Goal: Transaction & Acquisition: Purchase product/service

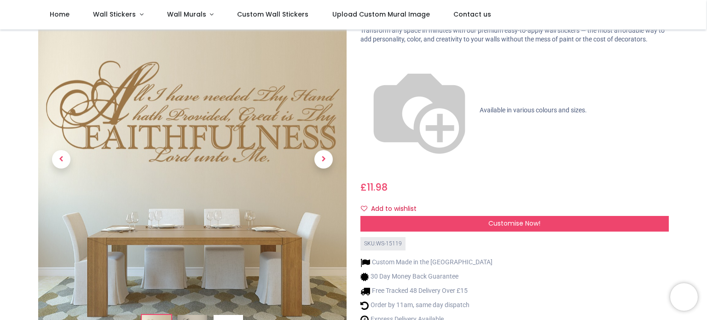
scroll to position [28, 0]
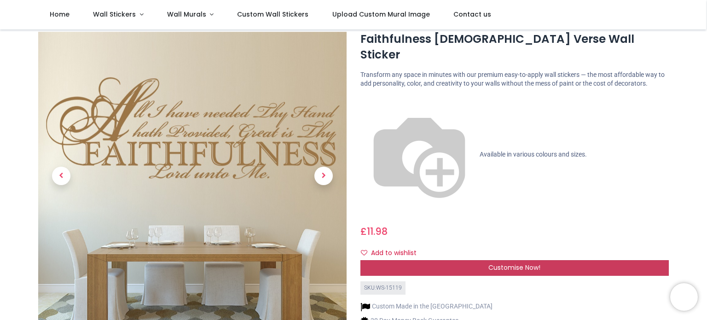
click at [503, 263] on span "Customise Now!" at bounding box center [515, 267] width 52 height 9
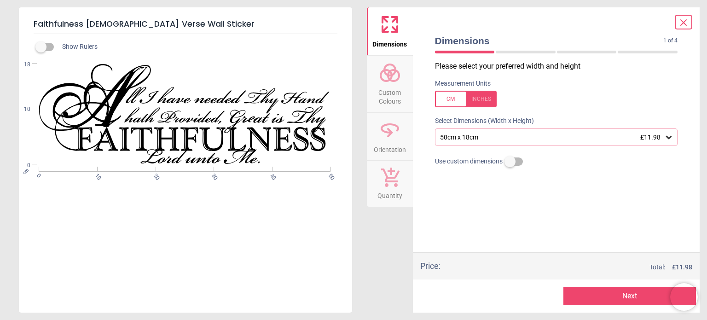
click at [669, 137] on icon at bounding box center [669, 137] width 9 height 9
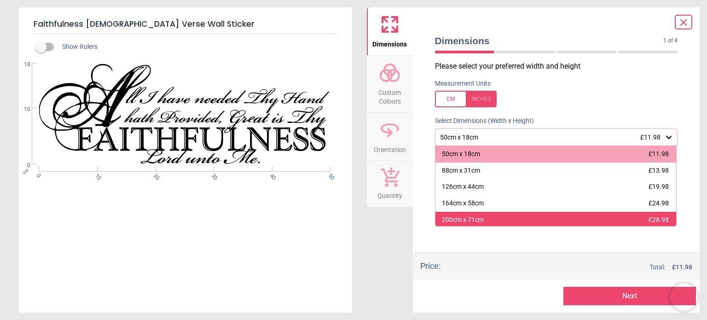
click at [650, 218] on span "£28.98" at bounding box center [659, 219] width 20 height 7
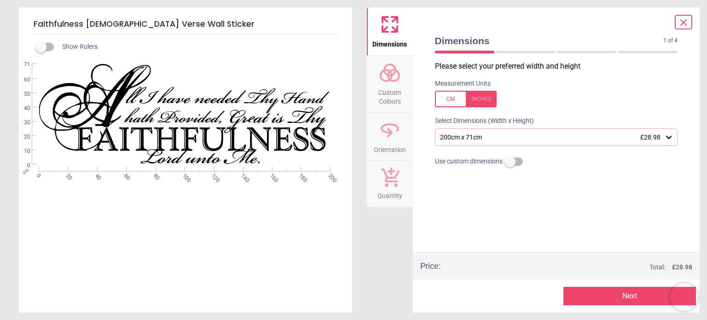
click at [487, 99] on div at bounding box center [466, 99] width 62 height 17
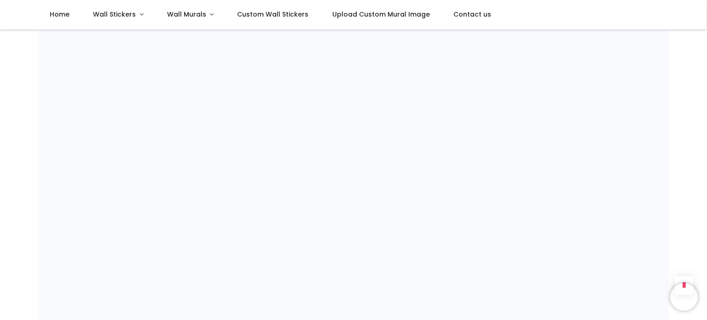
scroll to position [879, 0]
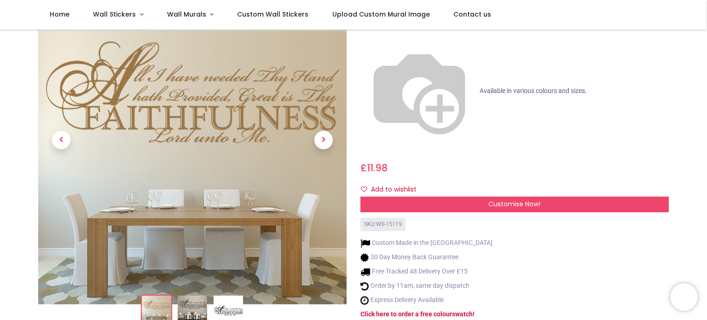
scroll to position [0, 0]
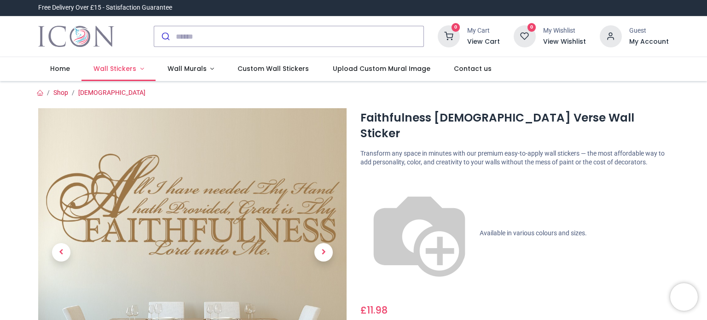
click at [122, 69] on span "Wall Stickers" at bounding box center [114, 68] width 43 height 9
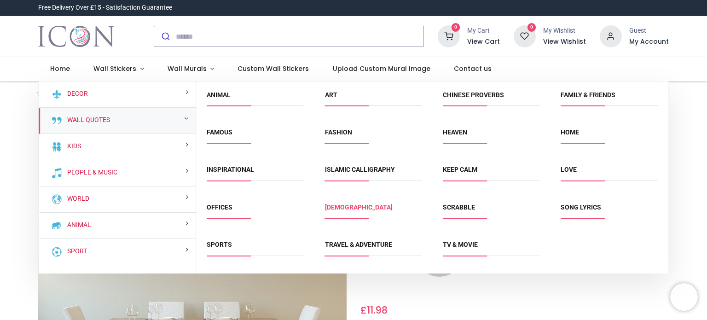
click at [354, 210] on link "[DEMOGRAPHIC_DATA]" at bounding box center [359, 207] width 68 height 7
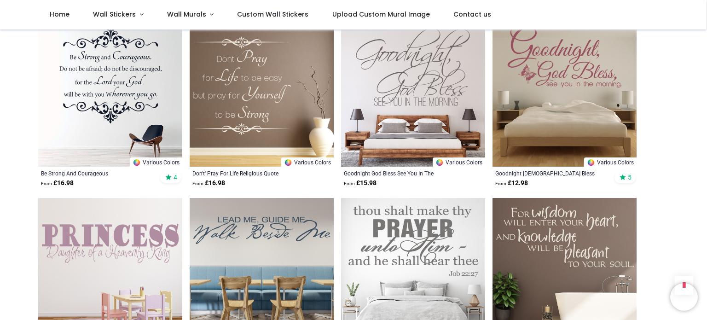
scroll to position [2533, 0]
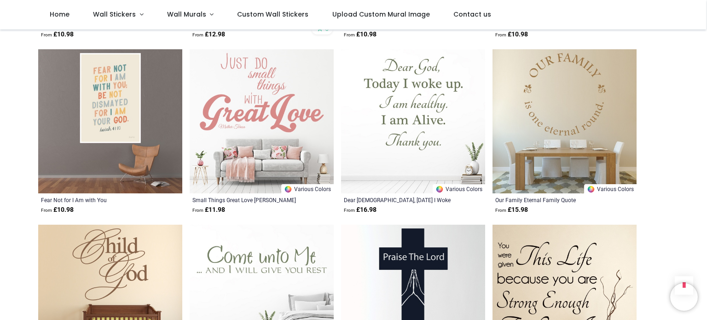
scroll to position [3358, 0]
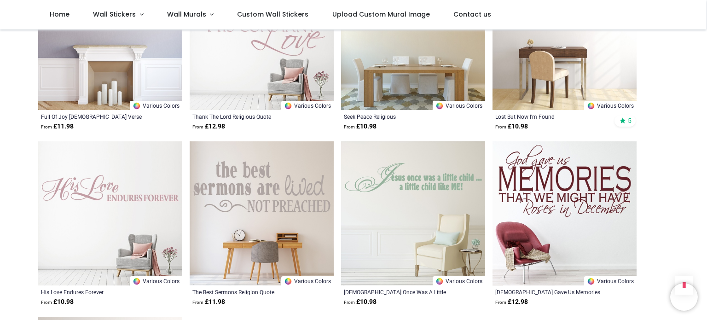
scroll to position [4631, 0]
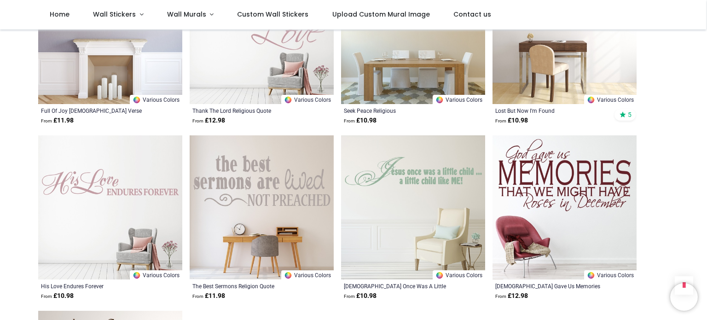
drag, startPoint x: 706, startPoint y: 277, endPoint x: 707, endPoint y: 299, distance: 22.1
click at [707, 299] on div "Login • Register Home Wall Stickers" at bounding box center [353, 160] width 707 height 320
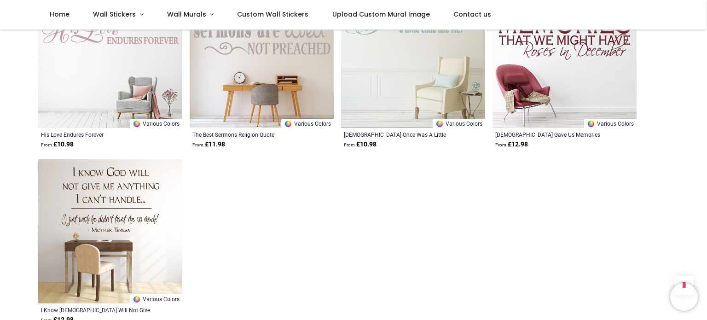
scroll to position [4638, 0]
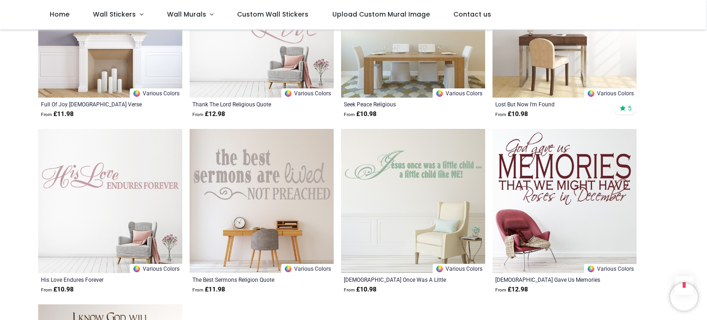
click at [111, 204] on img at bounding box center [110, 201] width 144 height 144
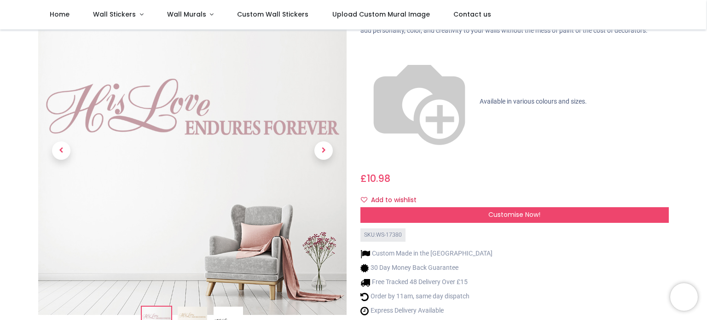
scroll to position [89, 0]
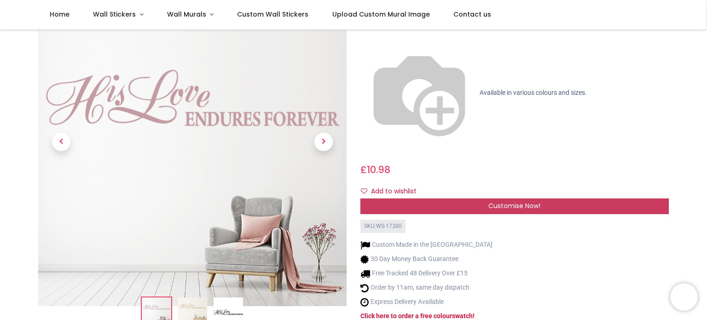
click at [535, 201] on span "Customise Now!" at bounding box center [515, 205] width 52 height 9
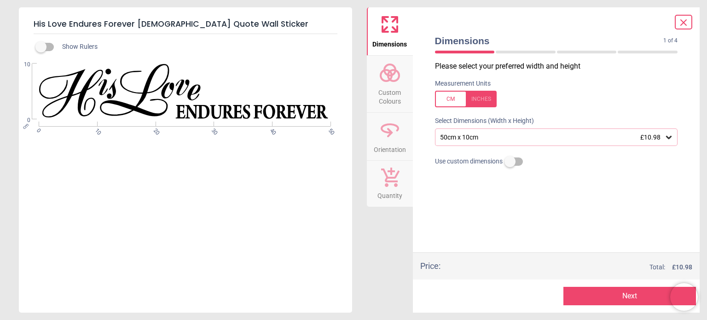
click at [667, 138] on icon at bounding box center [669, 137] width 9 height 9
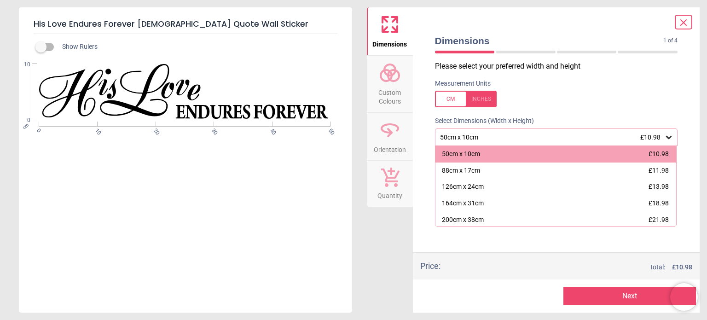
click at [488, 99] on div at bounding box center [466, 99] width 62 height 17
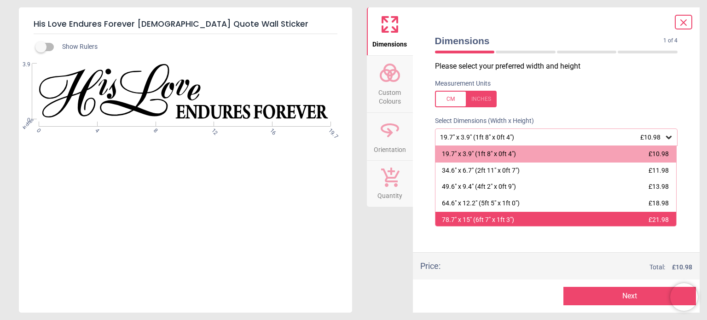
click at [665, 220] on div "78.7" x 15" (6ft 7" x 1ft 3") £21.98" at bounding box center [556, 220] width 241 height 17
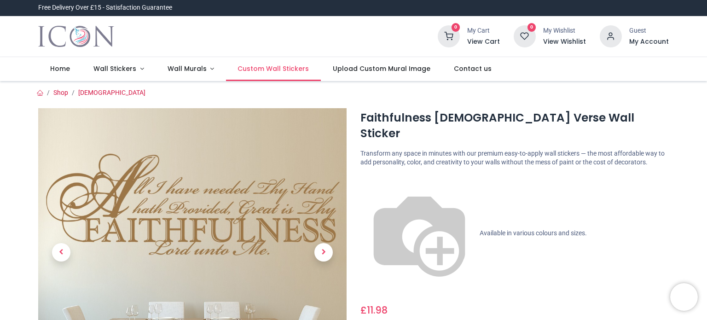
click at [286, 67] on span "Custom Wall Stickers" at bounding box center [273, 68] width 71 height 9
